Goal: Task Accomplishment & Management: Use online tool/utility

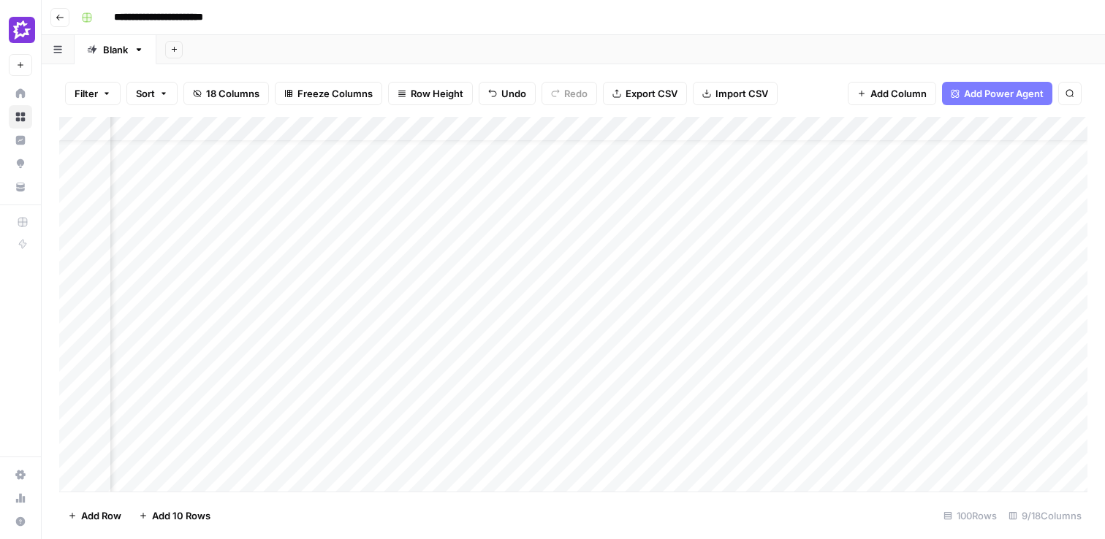
scroll to position [0, 370]
click at [890, 179] on div "Add Column" at bounding box center [573, 304] width 1028 height 375
click at [895, 180] on div "Add Column" at bounding box center [573, 304] width 1028 height 375
click at [893, 202] on div "Add Column" at bounding box center [573, 304] width 1028 height 375
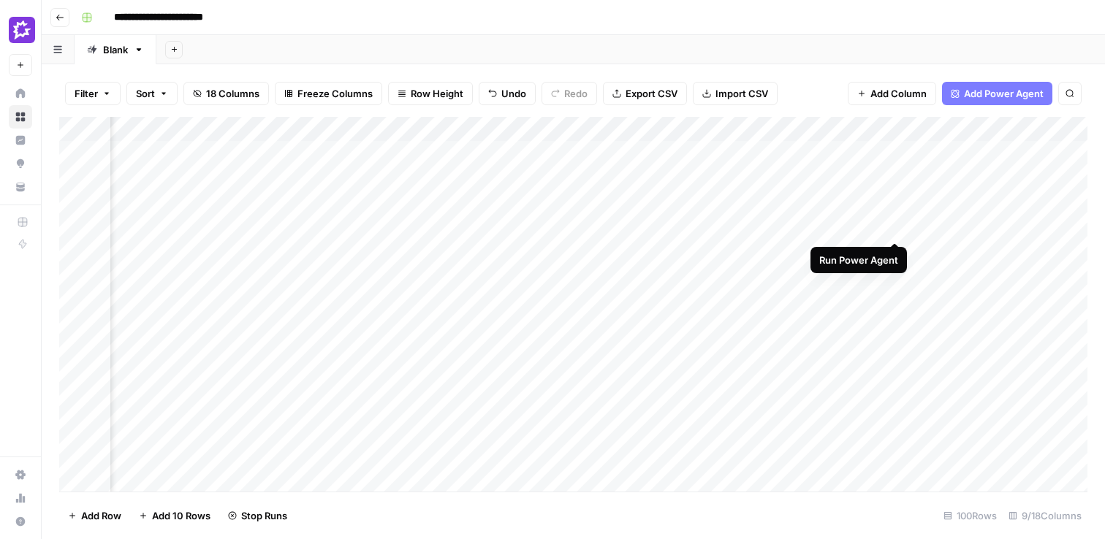
click at [895, 228] on div "Add Column" at bounding box center [573, 304] width 1028 height 375
click at [894, 252] on div "Add Column" at bounding box center [573, 304] width 1028 height 375
click at [893, 276] on div "Add Column" at bounding box center [573, 304] width 1028 height 375
